Goal: Task Accomplishment & Management: Manage account settings

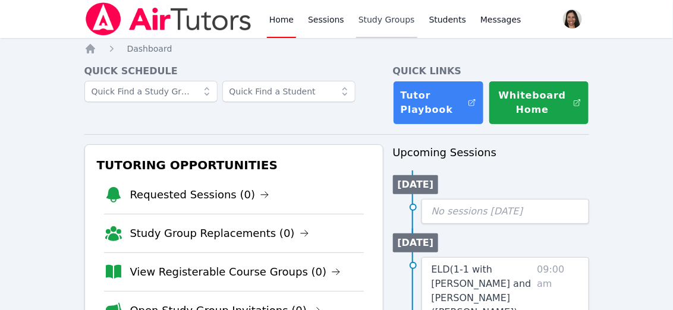
click at [369, 16] on link "Study Groups" at bounding box center [386, 19] width 61 height 38
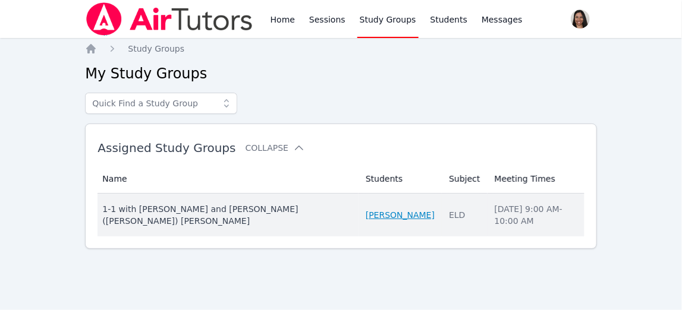
click at [366, 209] on link "[PERSON_NAME]" at bounding box center [400, 215] width 69 height 12
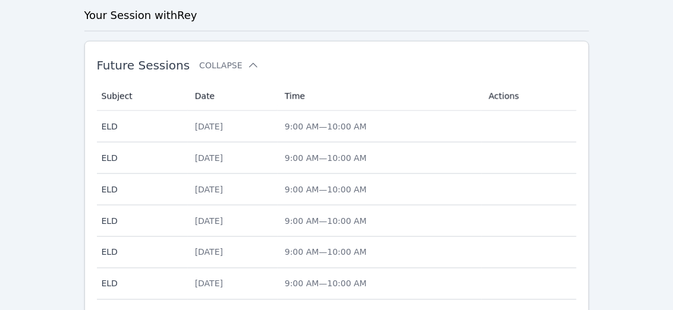
scroll to position [394, 0]
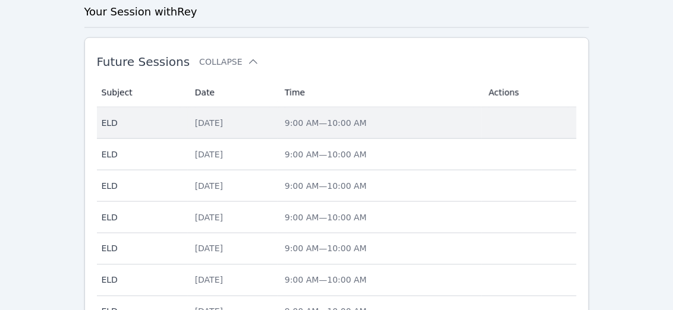
click at [356, 118] on span "9:00 AM — 10:00 AM" at bounding box center [326, 123] width 82 height 10
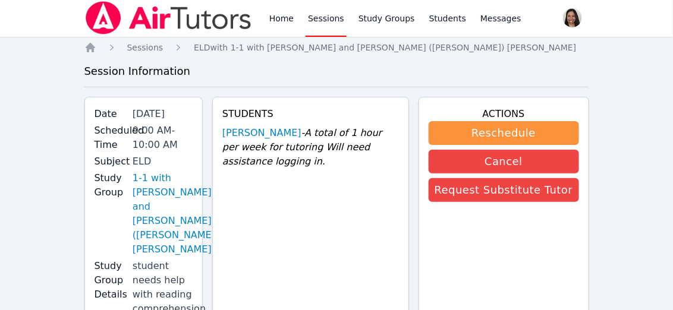
scroll to position [2, 0]
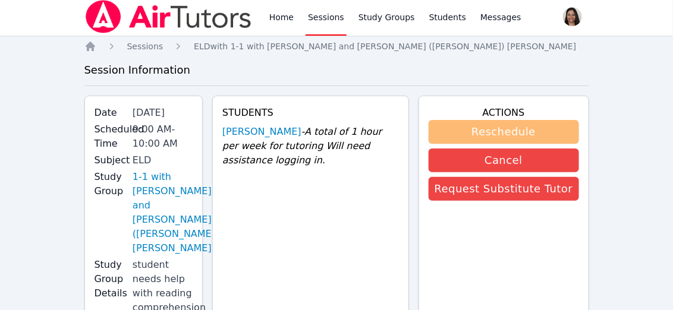
click at [497, 132] on button "Reschedule" at bounding box center [504, 132] width 150 height 24
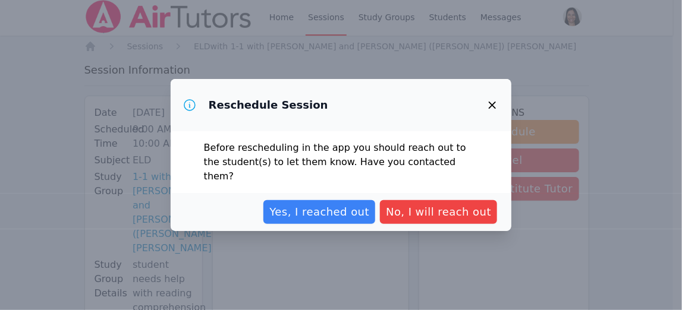
click at [489, 112] on icon "button" at bounding box center [492, 105] width 14 height 14
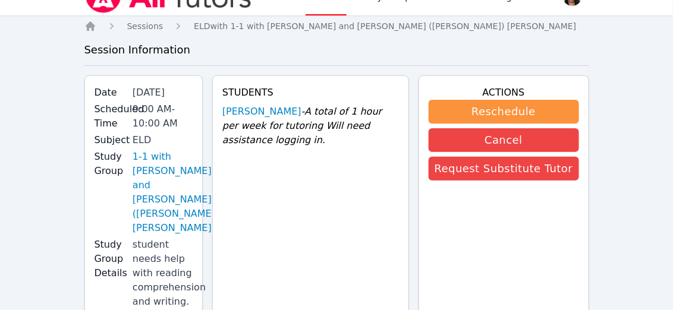
scroll to position [1, 0]
